Goal: Information Seeking & Learning: Check status

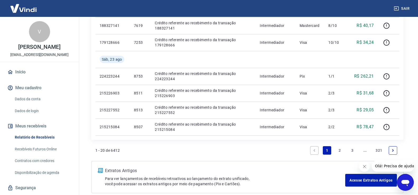
scroll to position [377, 0]
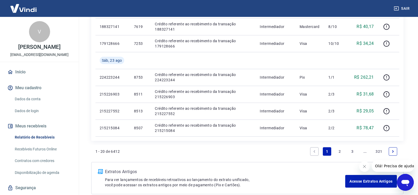
click at [352, 150] on link "3" at bounding box center [352, 151] width 8 height 8
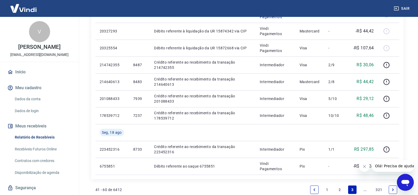
scroll to position [405, 0]
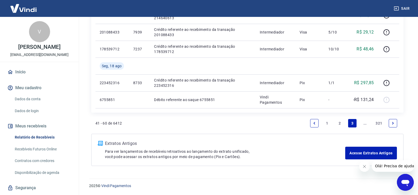
click at [340, 121] on link "2" at bounding box center [340, 123] width 8 height 8
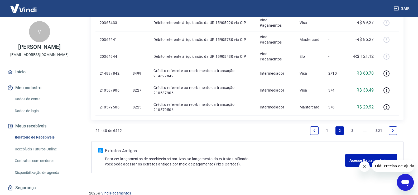
scroll to position [368, 0]
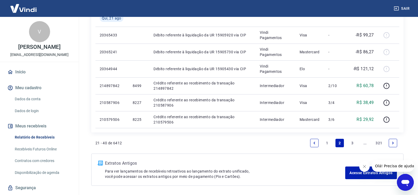
click at [328, 143] on link "1" at bounding box center [327, 143] width 8 height 8
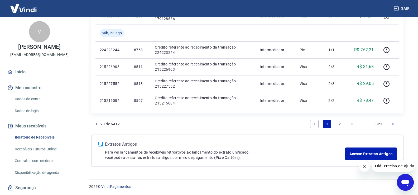
scroll to position [403, 0]
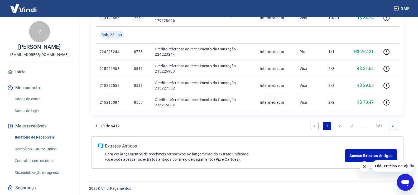
click at [341, 125] on link "2" at bounding box center [340, 126] width 8 height 8
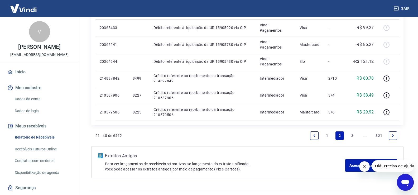
scroll to position [388, 0]
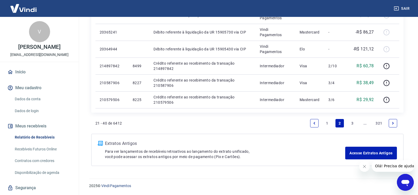
drag, startPoint x: 325, startPoint y: 124, endPoint x: 334, endPoint y: 125, distance: 9.0
click at [325, 124] on link "1" at bounding box center [327, 123] width 8 height 8
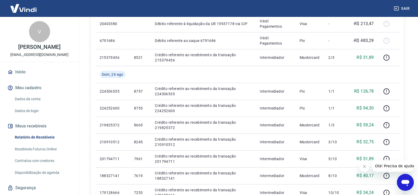
scroll to position [219, 0]
